Goal: Information Seeking & Learning: Learn about a topic

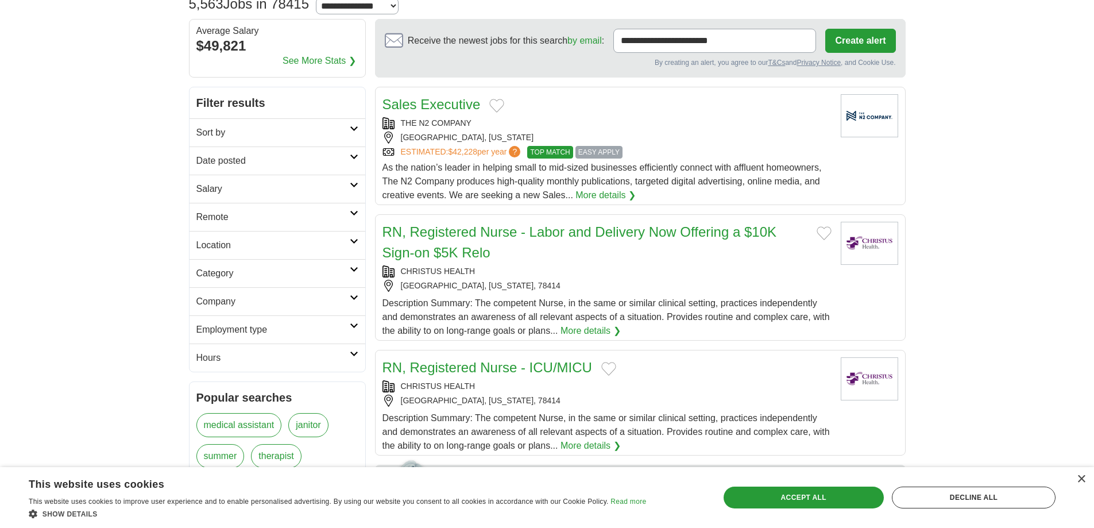
scroll to position [115, 0]
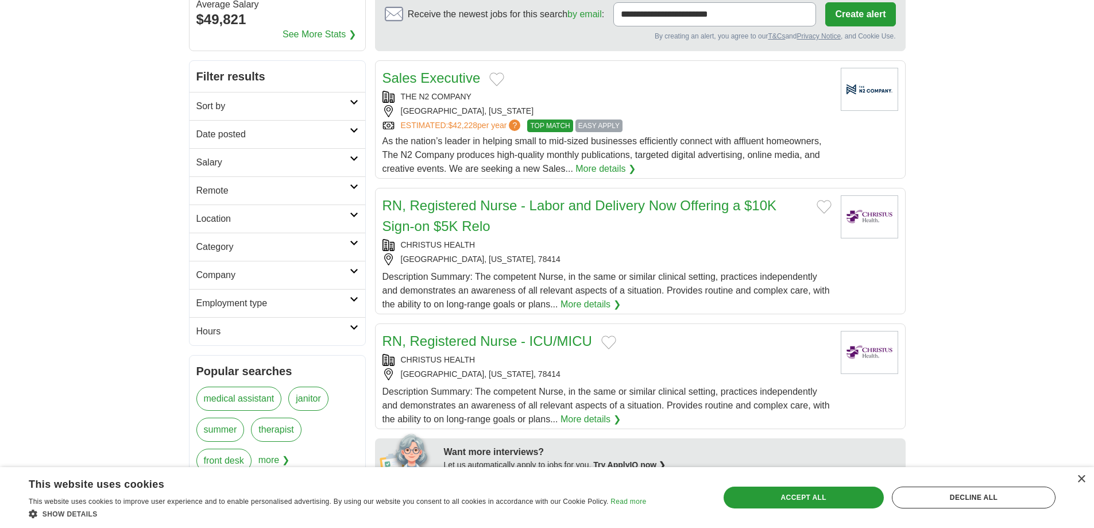
click at [325, 179] on link "Remote" at bounding box center [277, 190] width 176 height 28
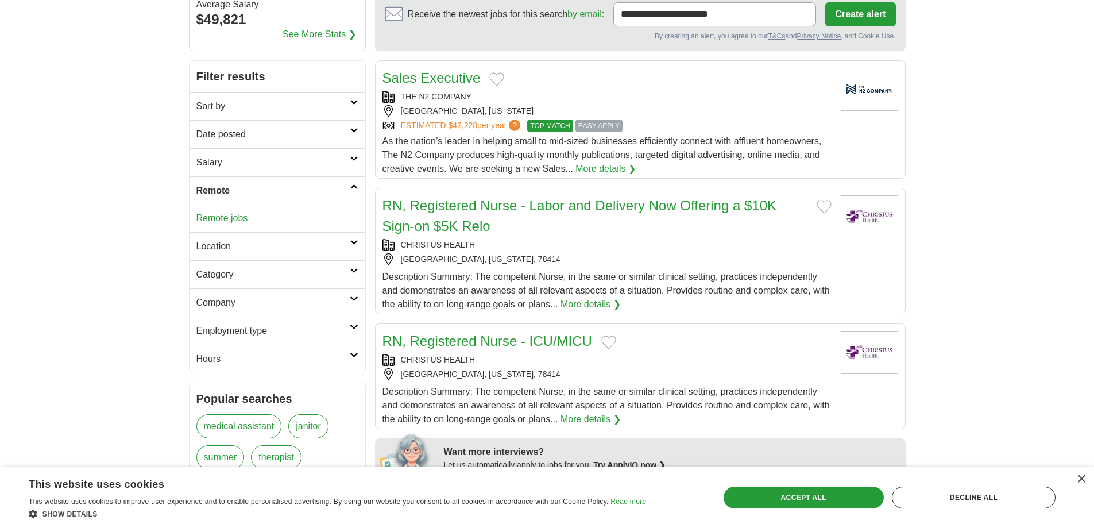
click at [236, 220] on link "Remote jobs" at bounding box center [222, 218] width 52 height 10
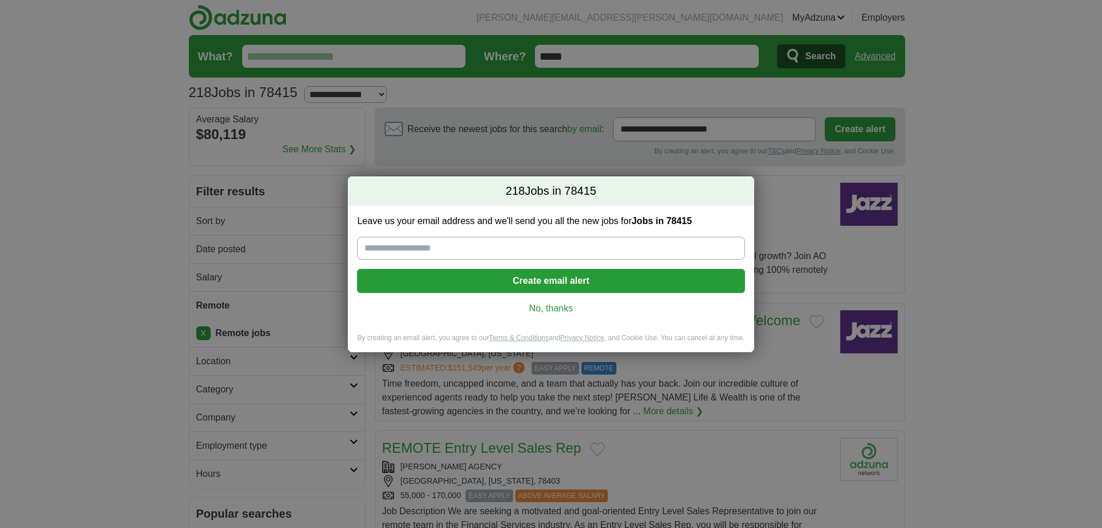
click at [560, 303] on link "No, thanks" at bounding box center [550, 308] width 369 height 13
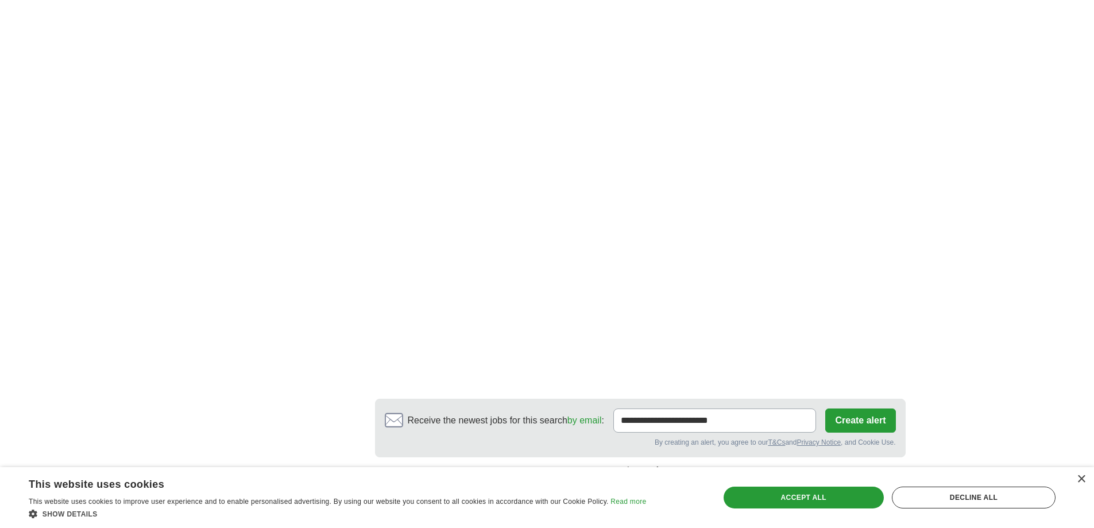
scroll to position [1894, 0]
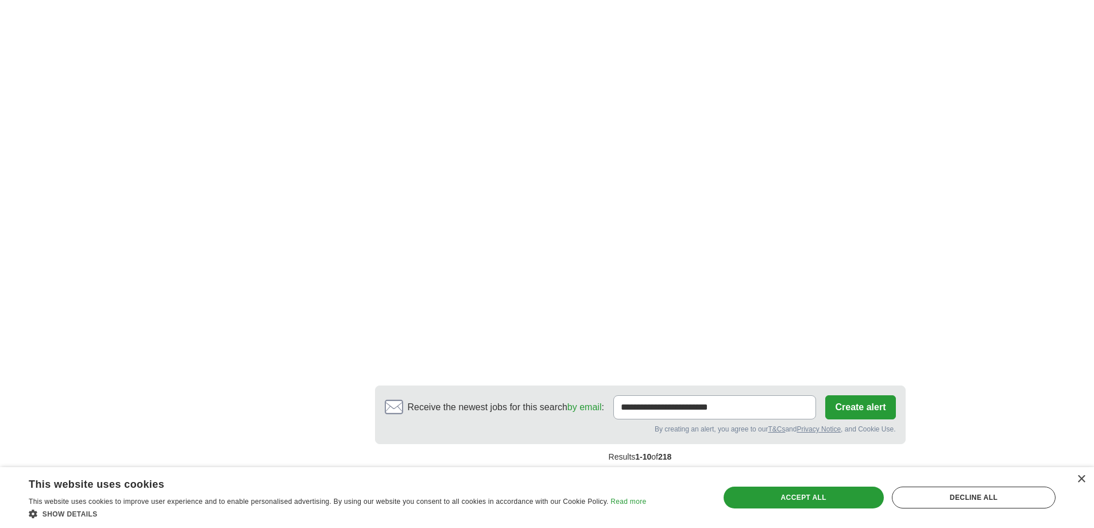
click at [553, 470] on link "2" at bounding box center [549, 482] width 20 height 24
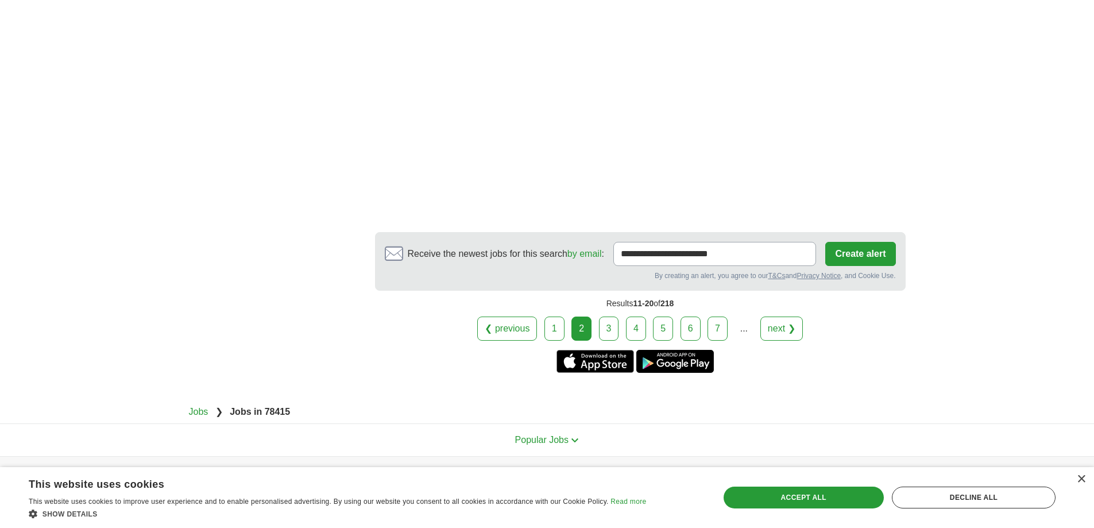
scroll to position [2009, 0]
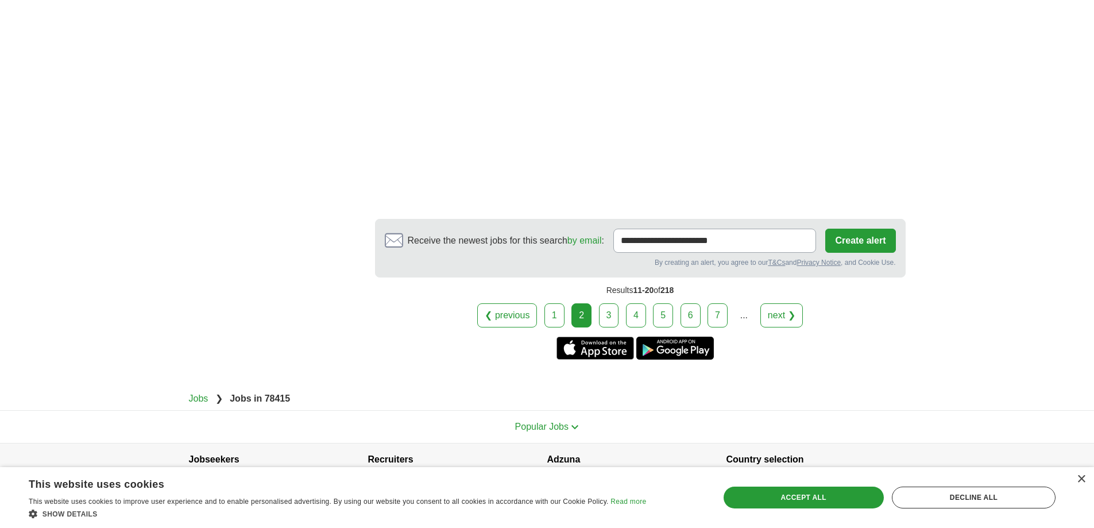
click at [612, 305] on link "3" at bounding box center [609, 315] width 20 height 24
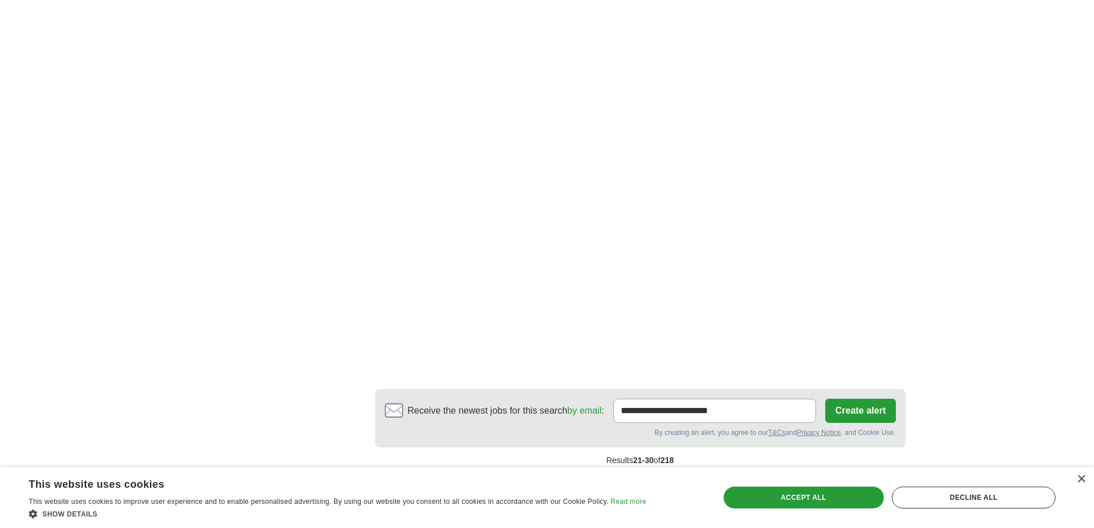
scroll to position [1894, 0]
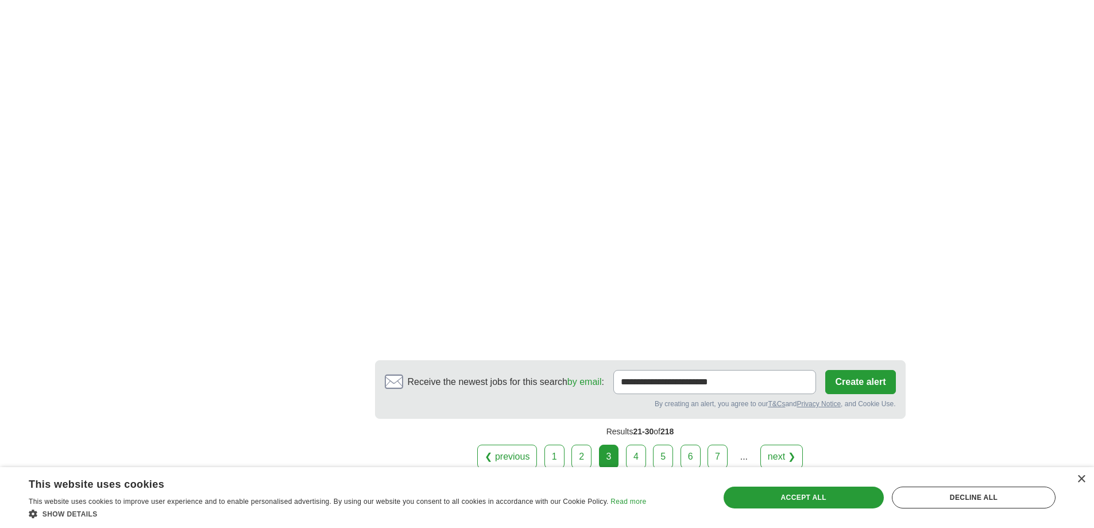
click at [641, 444] on link "4" at bounding box center [636, 456] width 20 height 24
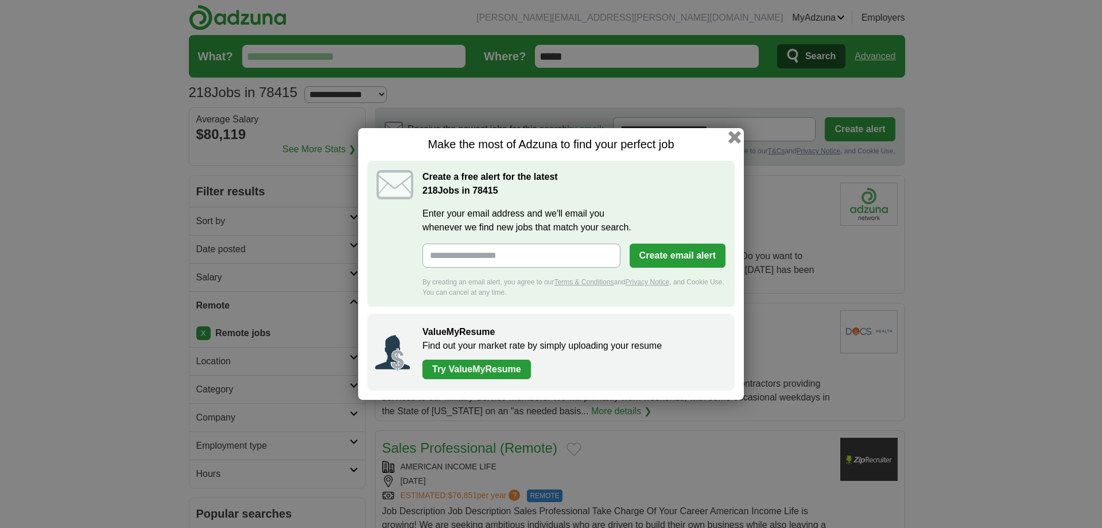
click at [733, 140] on button "button" at bounding box center [734, 137] width 13 height 13
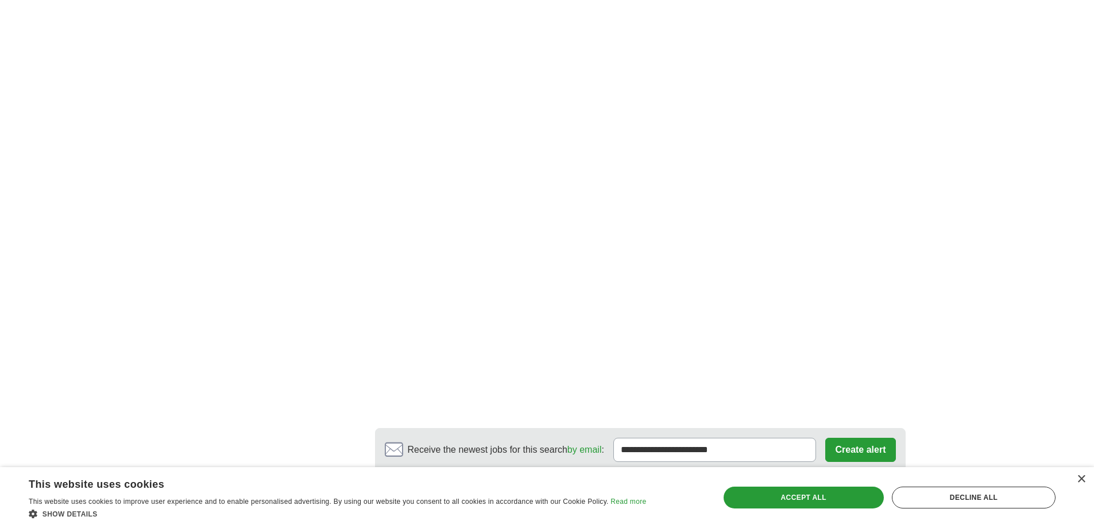
scroll to position [1952, 0]
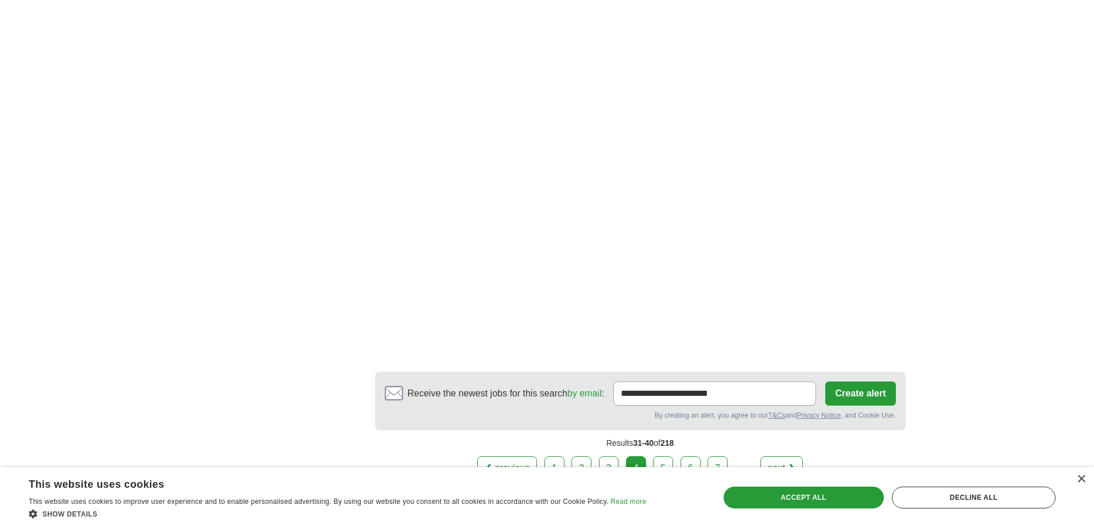
click at [655, 456] on link "5" at bounding box center [663, 468] width 20 height 24
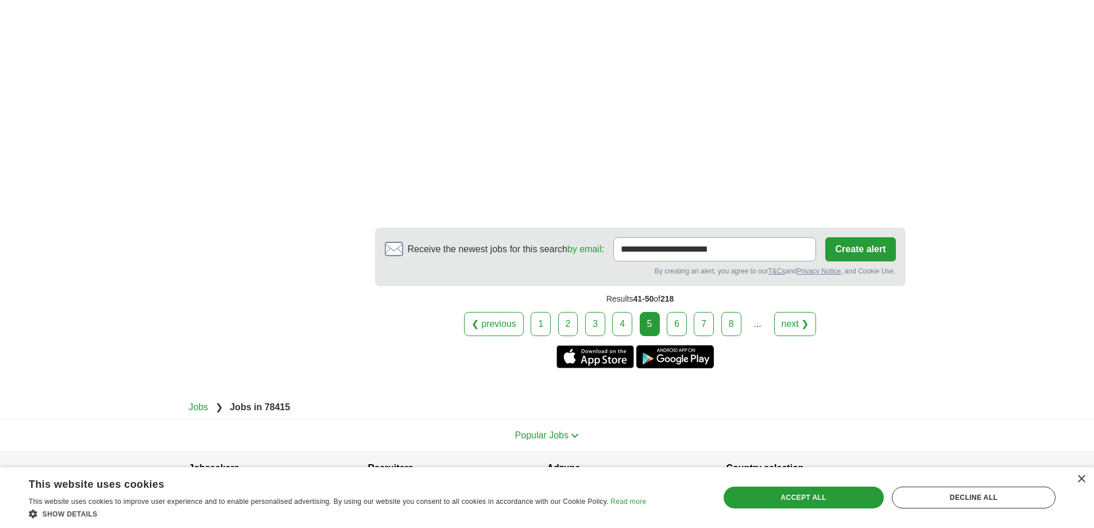
scroll to position [2062, 0]
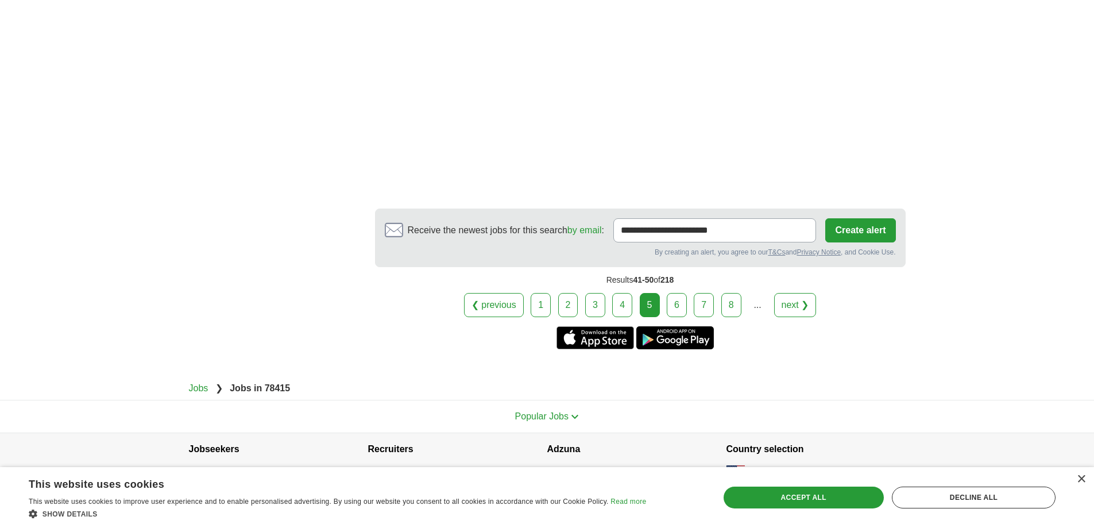
click at [669, 293] on link "6" at bounding box center [676, 305] width 20 height 24
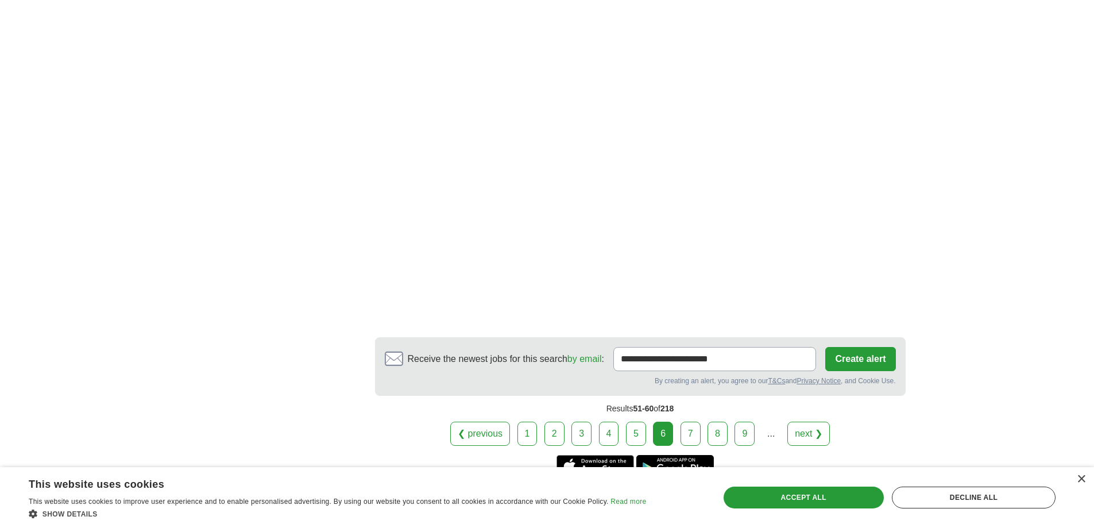
scroll to position [2009, 0]
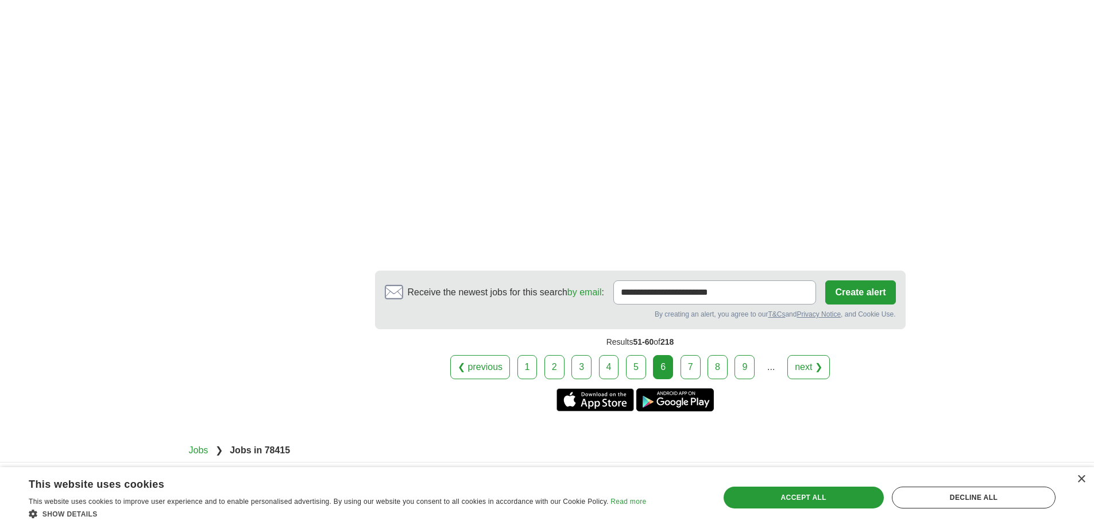
click at [687, 355] on link "7" at bounding box center [690, 367] width 20 height 24
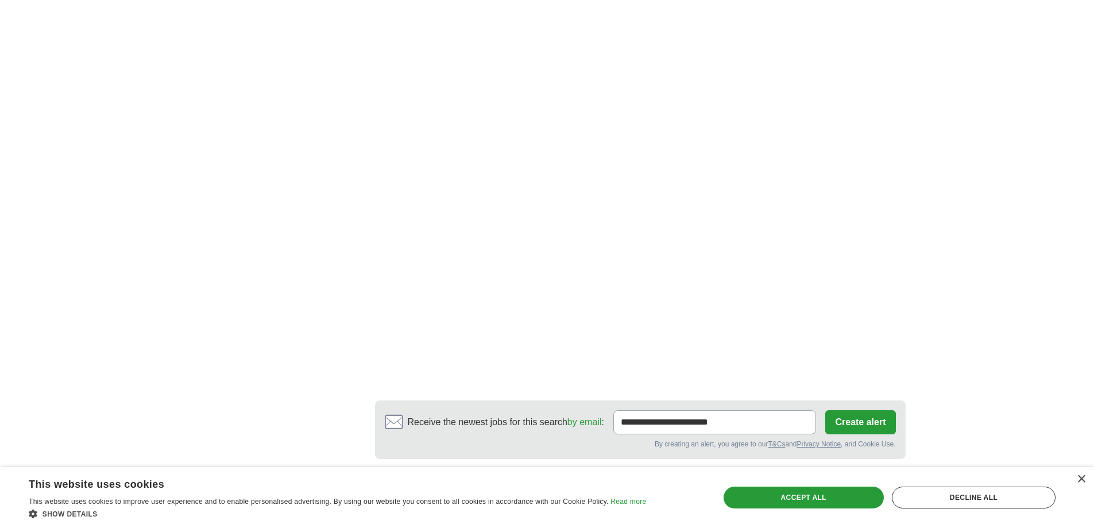
scroll to position [1952, 0]
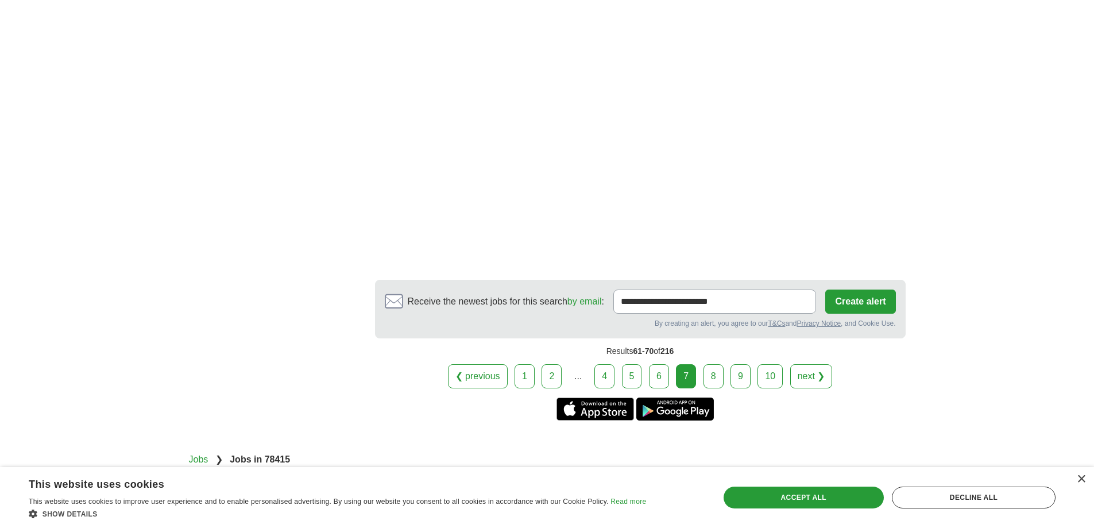
click at [716, 364] on link "8" at bounding box center [713, 376] width 20 height 24
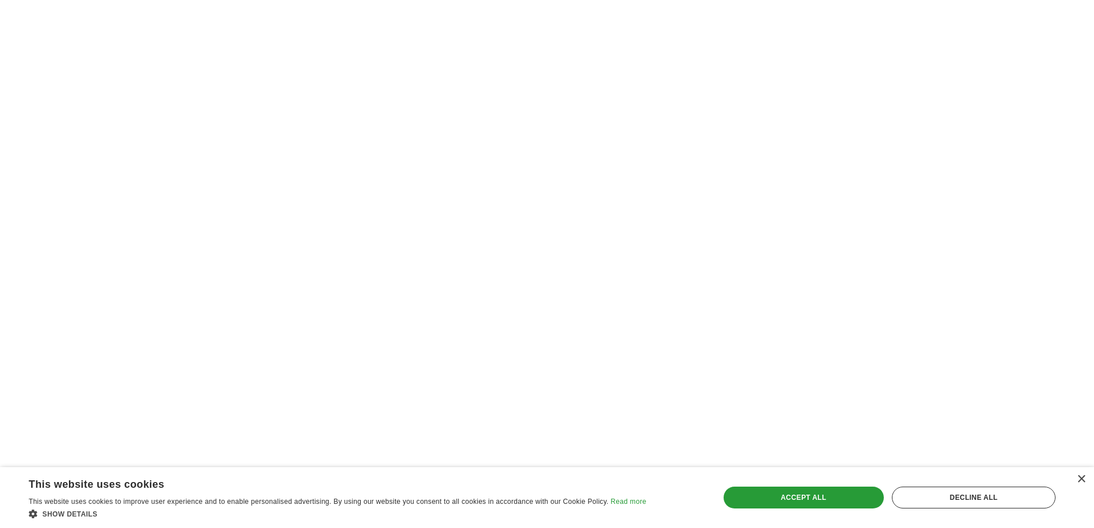
scroll to position [1894, 0]
